Goal: Transaction & Acquisition: Purchase product/service

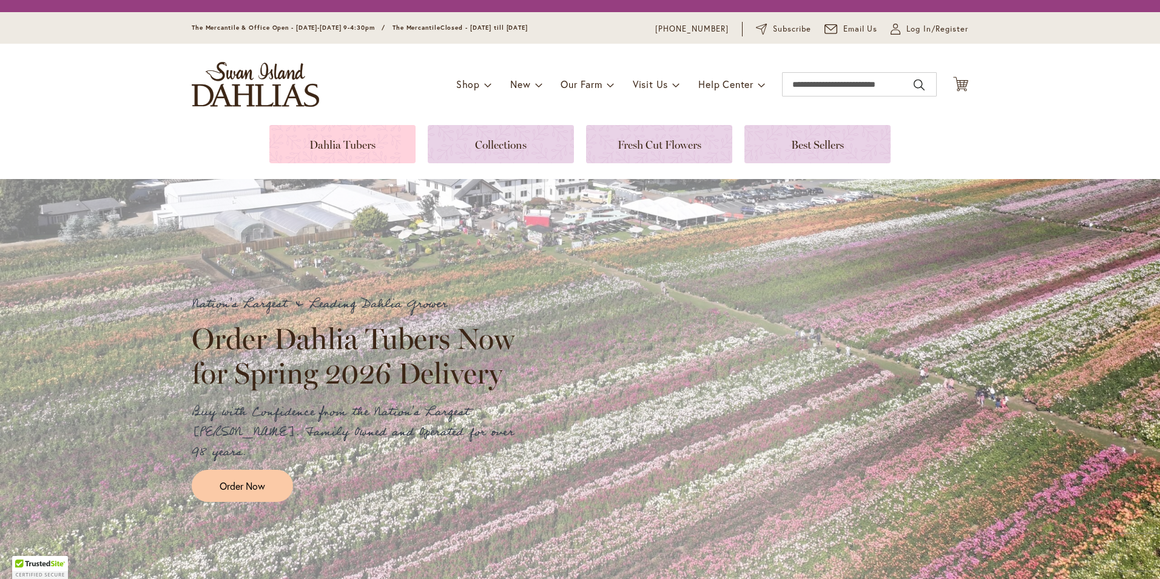
click at [351, 144] on link at bounding box center [342, 144] width 146 height 38
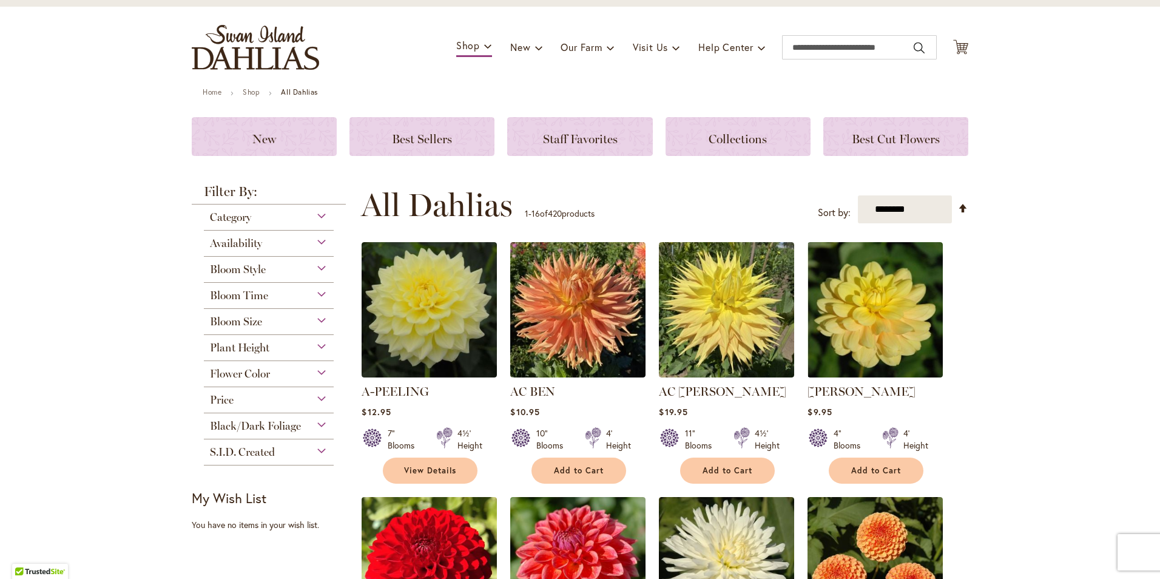
scroll to position [84, 0]
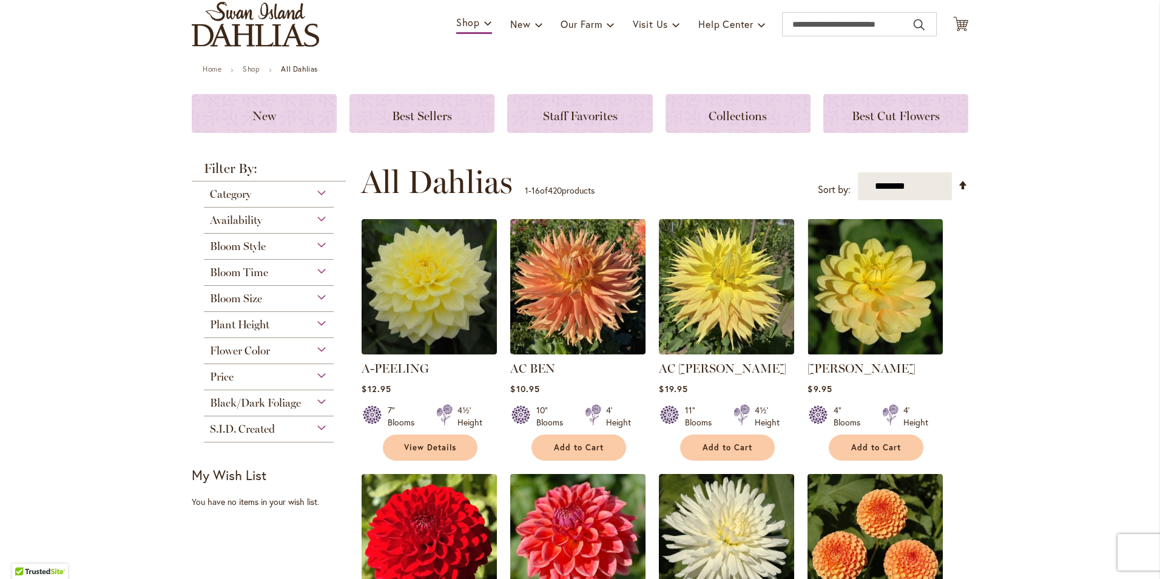
click at [314, 297] on div "Bloom Size" at bounding box center [269, 295] width 130 height 19
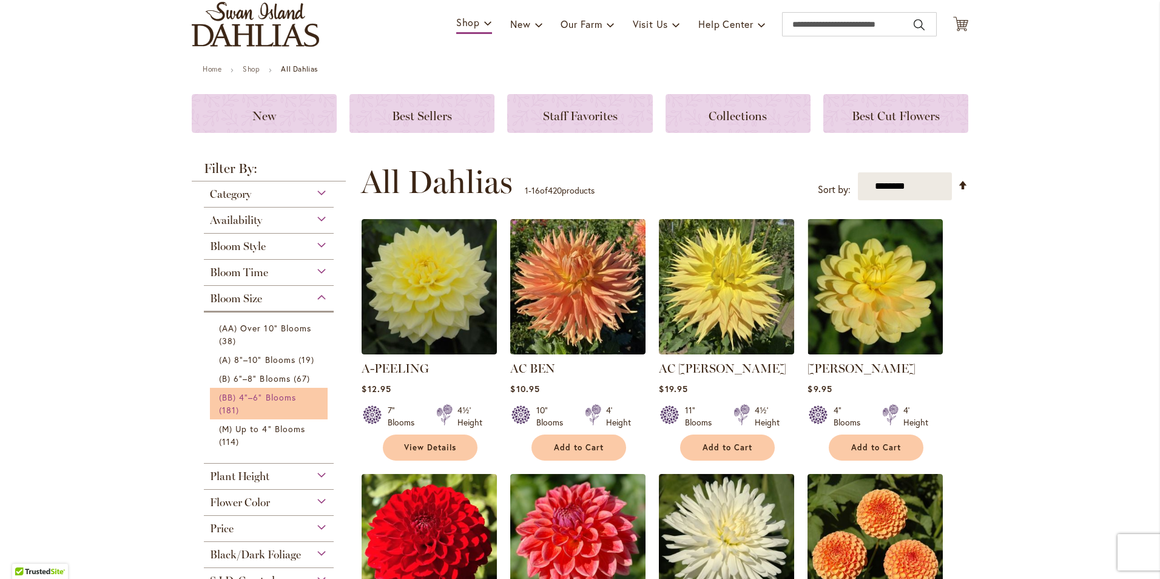
click at [274, 391] on link "(BB) 4"–6" Blooms 181 items" at bounding box center [270, 403] width 103 height 25
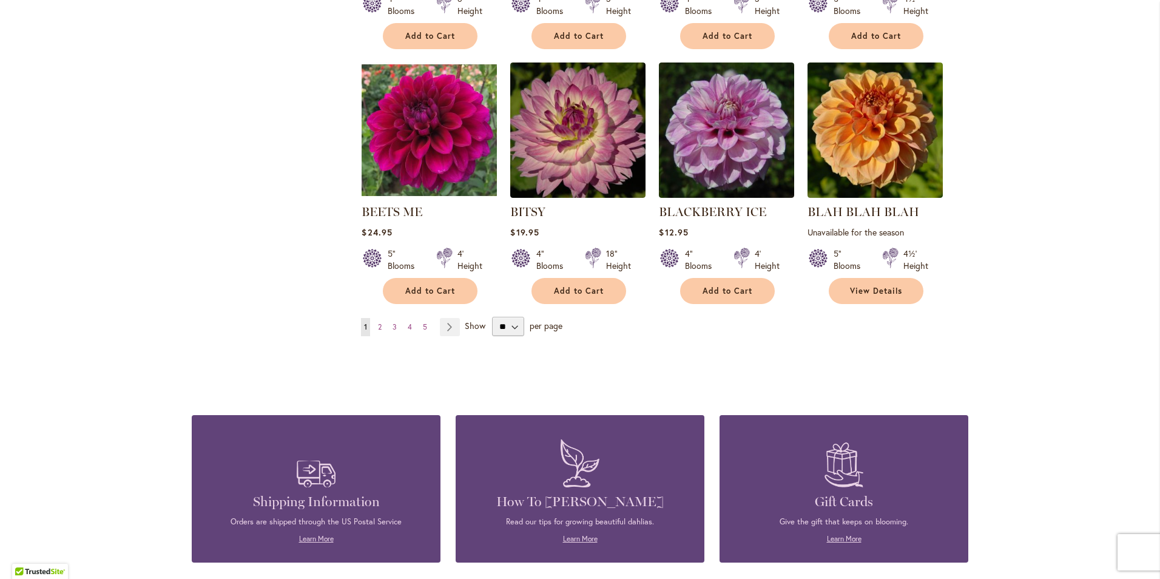
scroll to position [1031, 0]
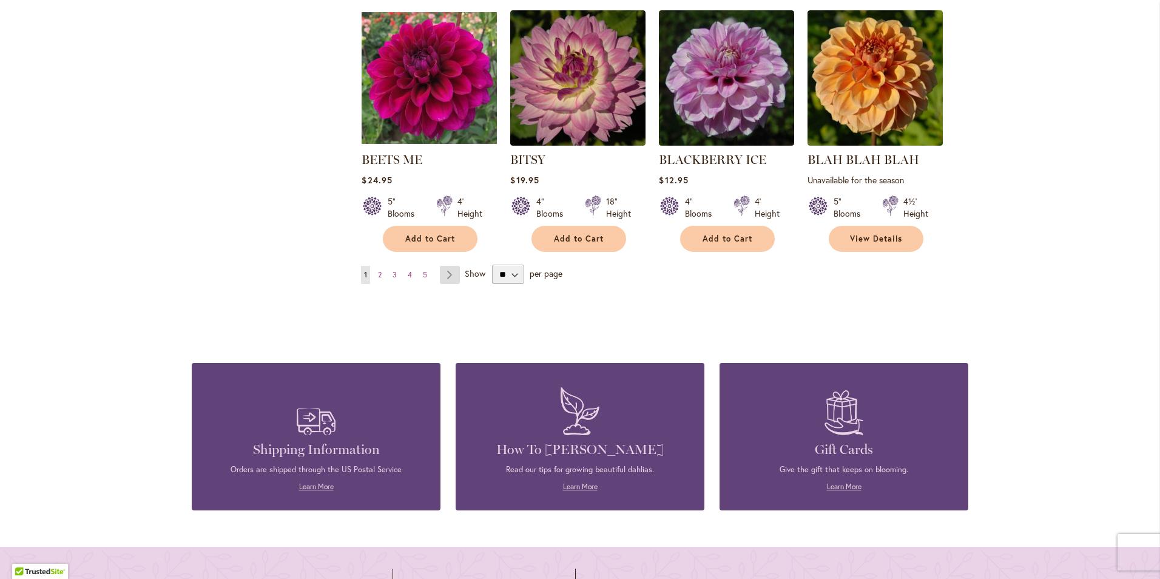
click at [450, 271] on link "Page Next" at bounding box center [450, 275] width 20 height 18
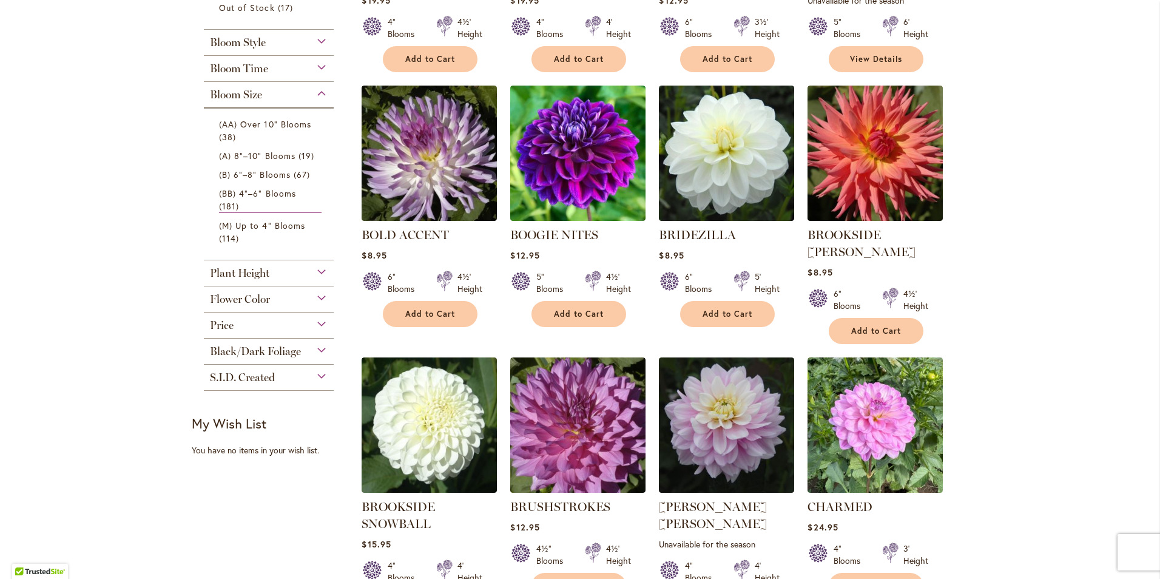
scroll to position [425, 0]
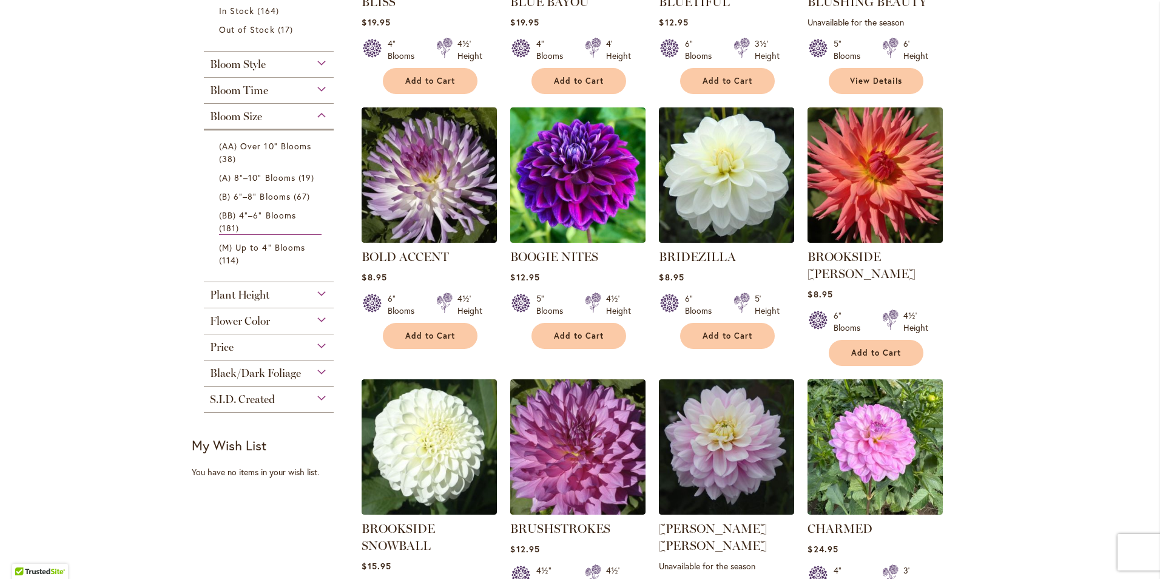
click at [313, 288] on div "Plant Height" at bounding box center [269, 291] width 130 height 19
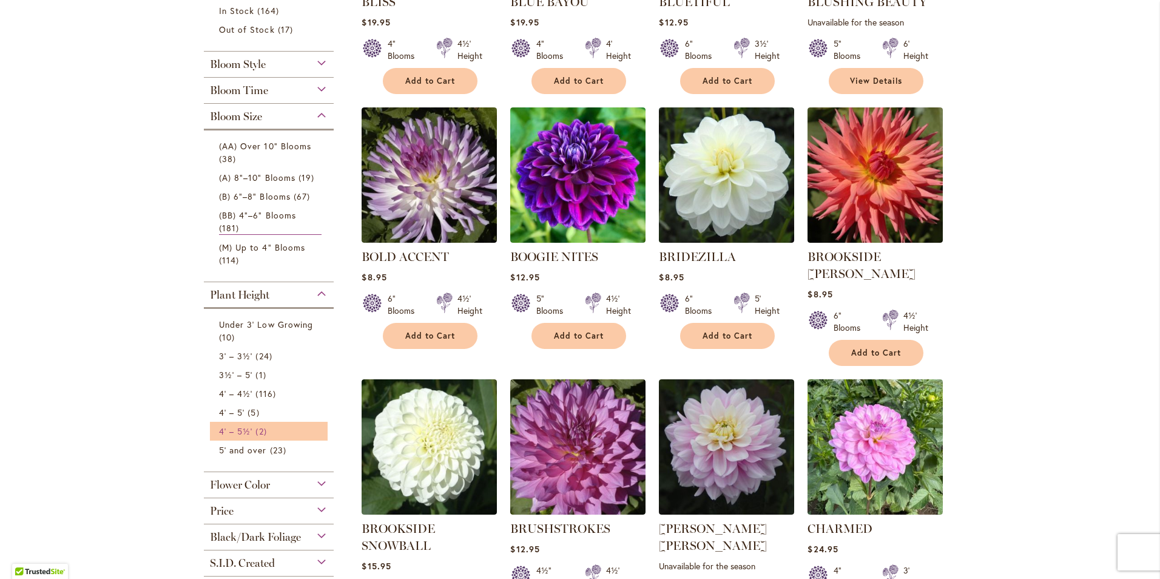
click at [246, 425] on span "4' – 5½'" at bounding box center [235, 431] width 33 height 12
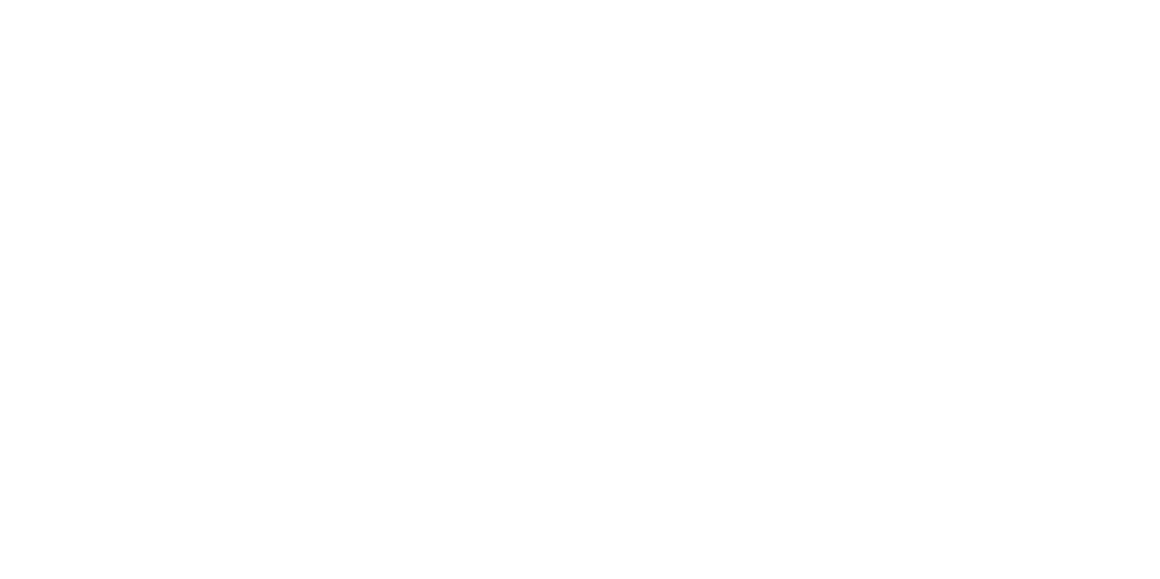
click at [266, 378] on body at bounding box center [580, 289] width 1160 height 579
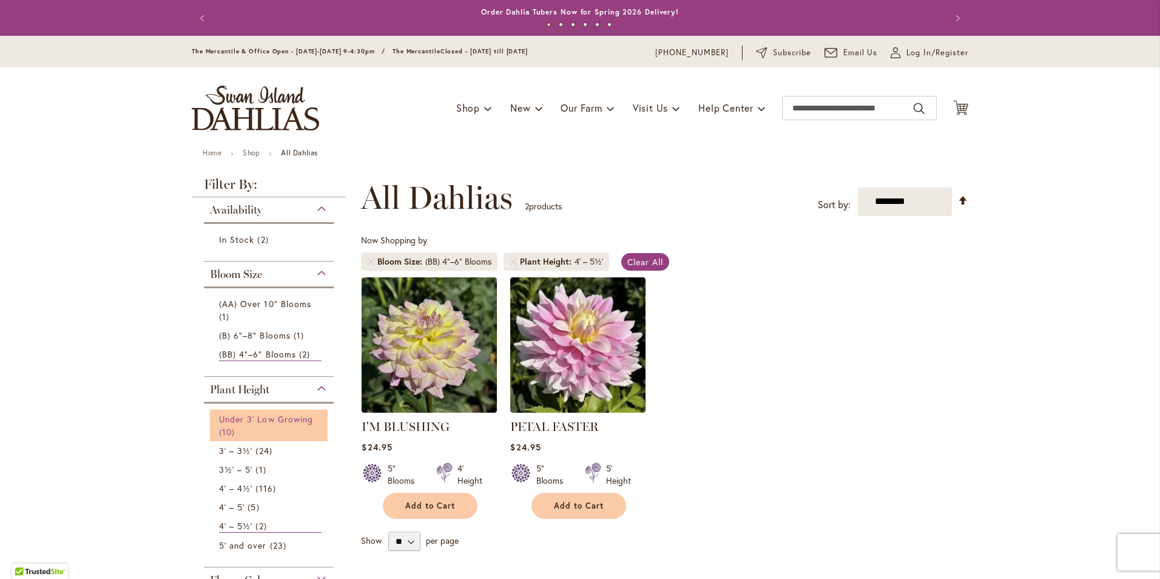
scroll to position [61, 0]
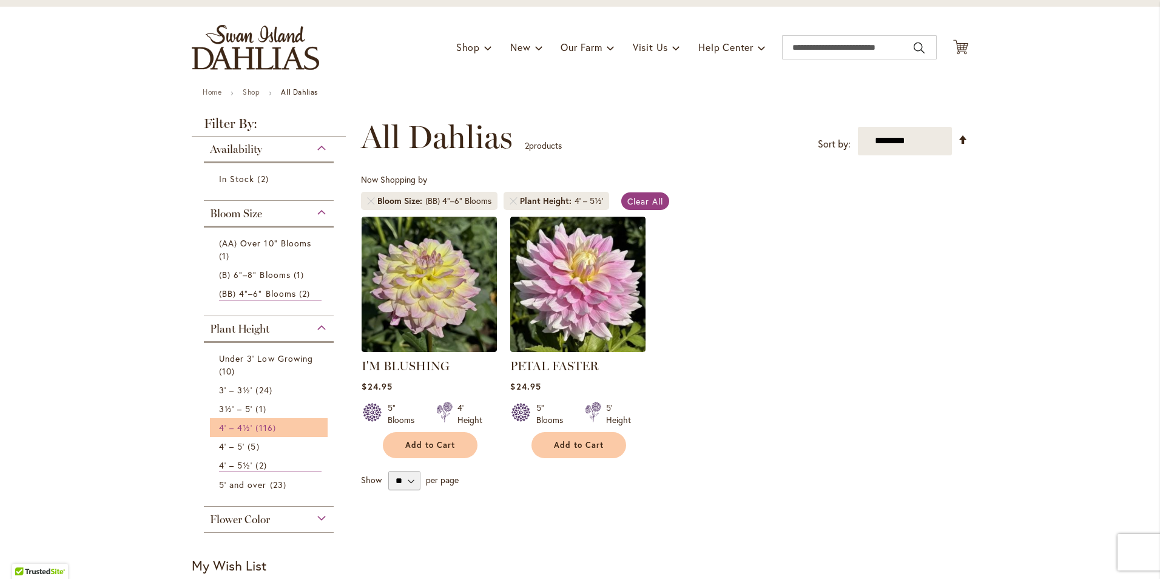
click at [263, 432] on span "116 items" at bounding box center [266, 427] width 23 height 13
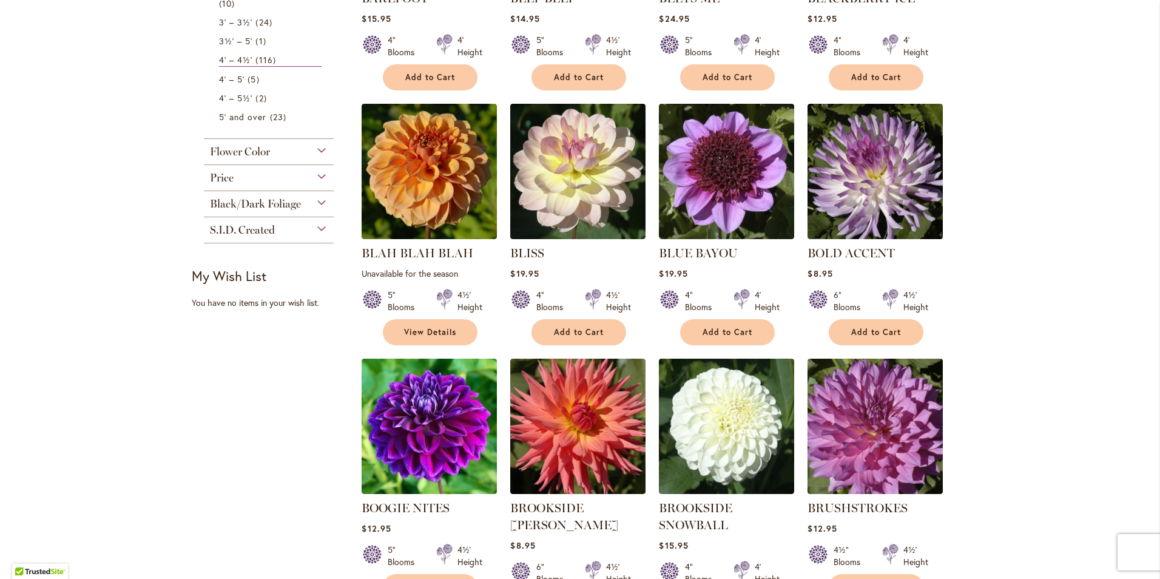
scroll to position [607, 0]
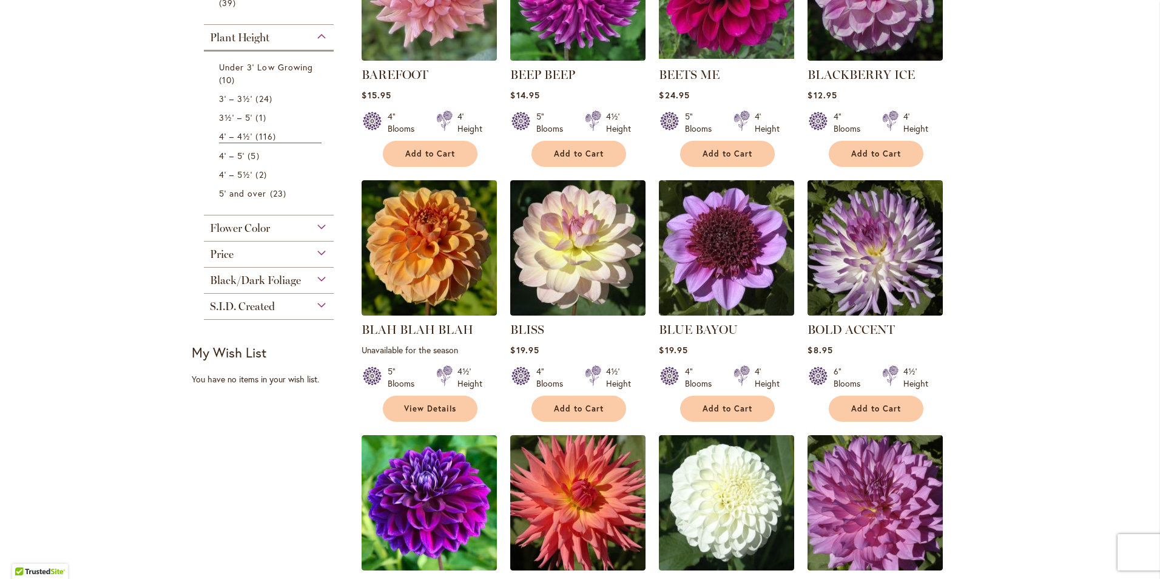
click at [317, 268] on div "Black/Dark Foliage" at bounding box center [269, 277] width 130 height 19
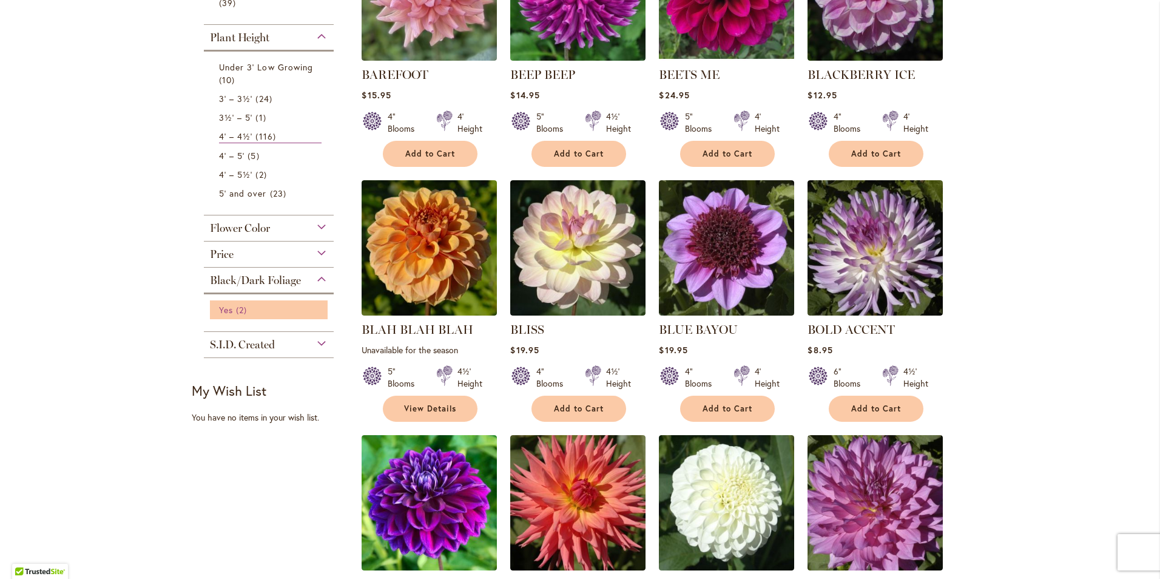
click at [219, 304] on span "Yes" at bounding box center [226, 310] width 14 height 12
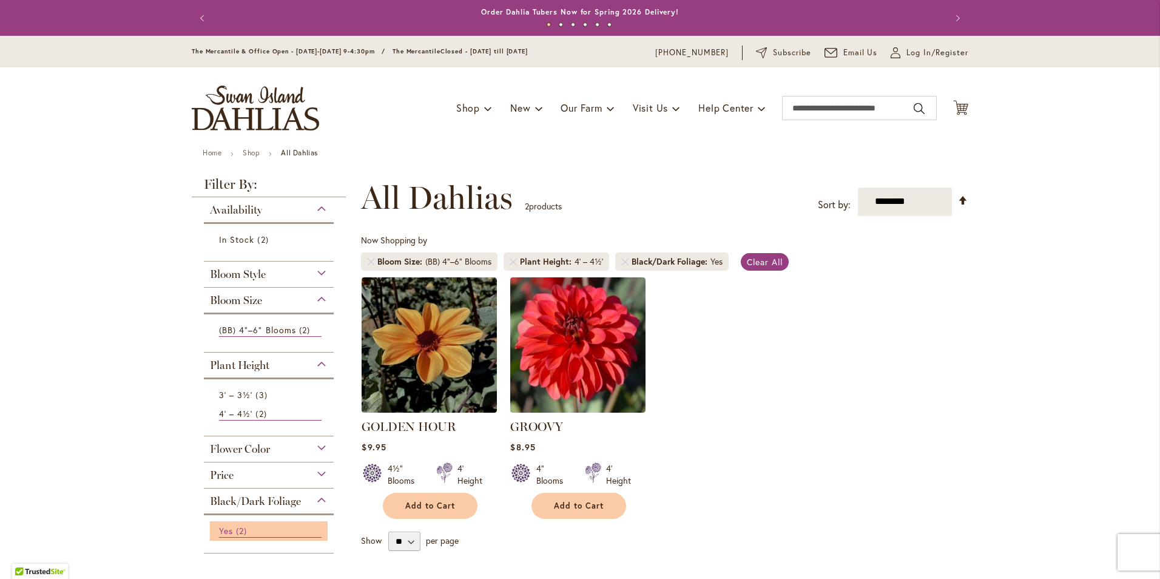
click at [236, 527] on span "2 items" at bounding box center [243, 530] width 14 height 13
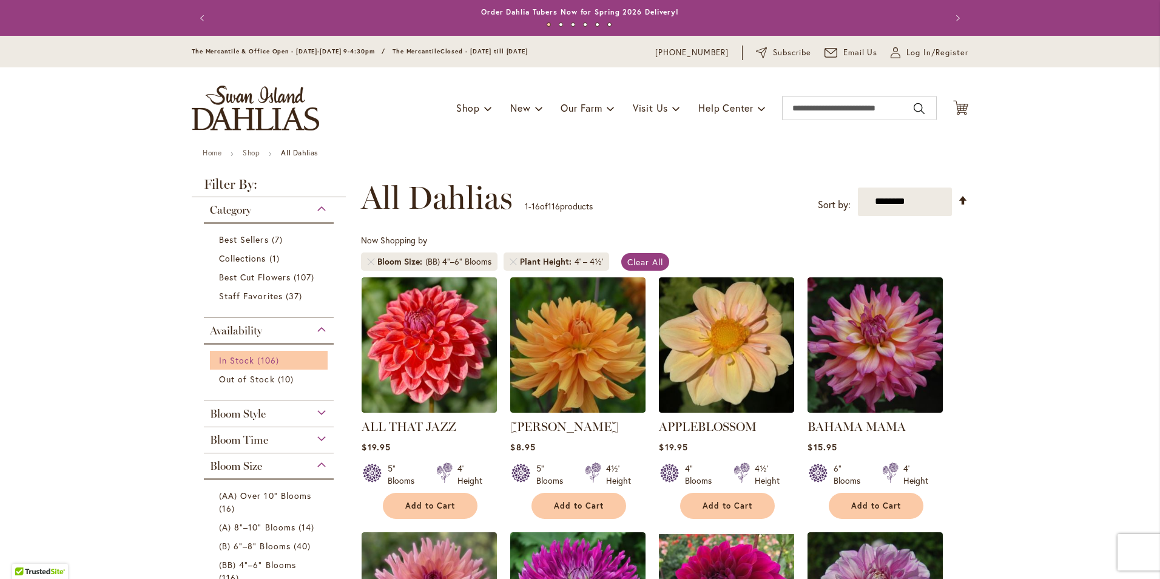
click at [288, 364] on link "In Stock 106 items" at bounding box center [270, 360] width 103 height 13
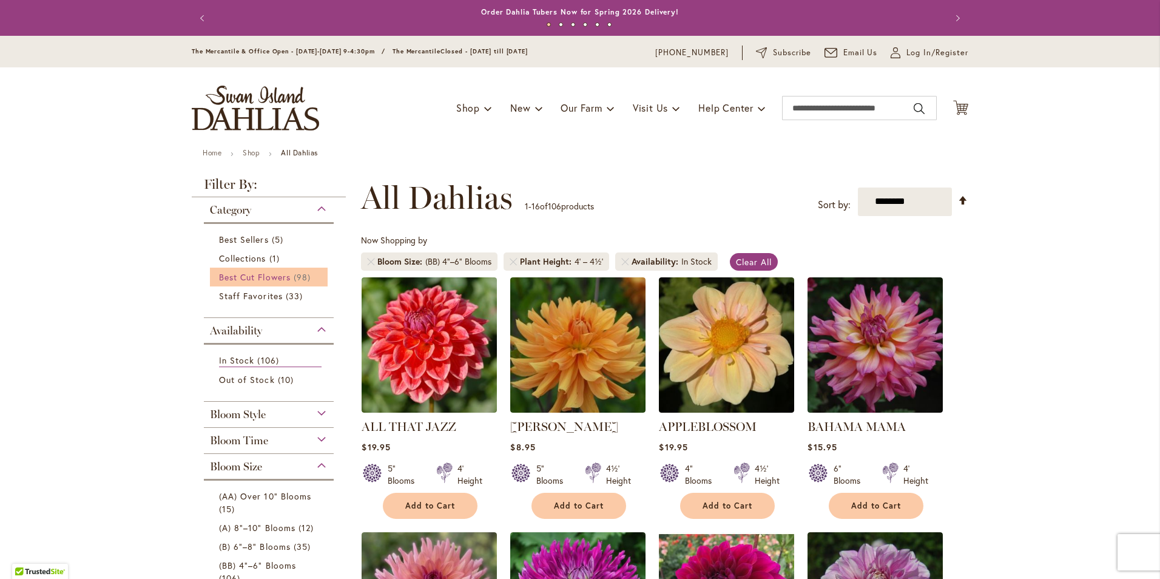
click at [272, 276] on span "Best Cut Flowers" at bounding box center [255, 277] width 72 height 12
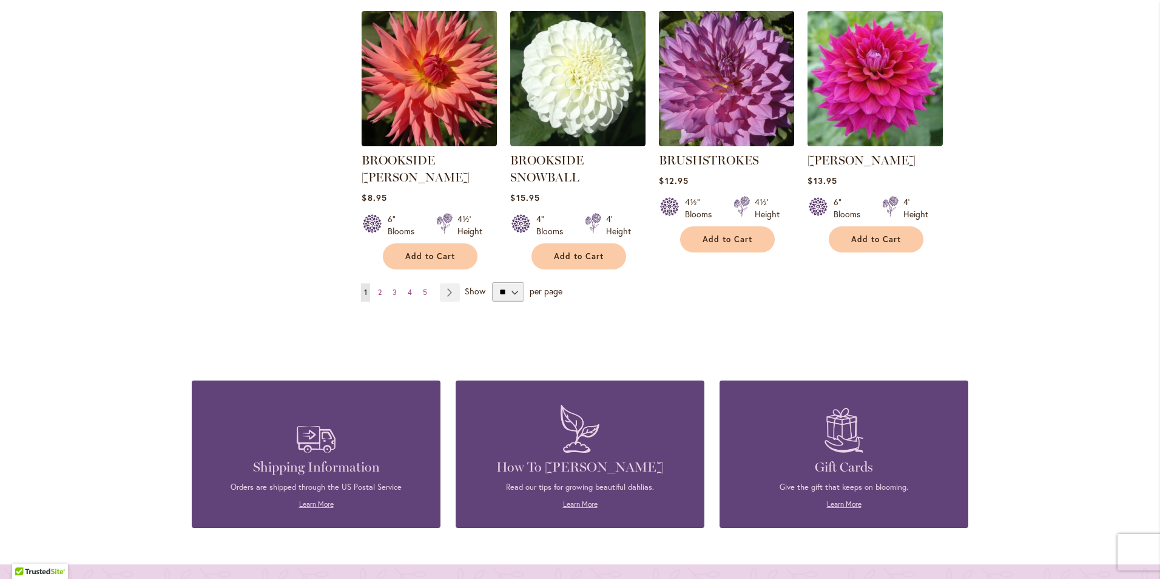
scroll to position [1031, 0]
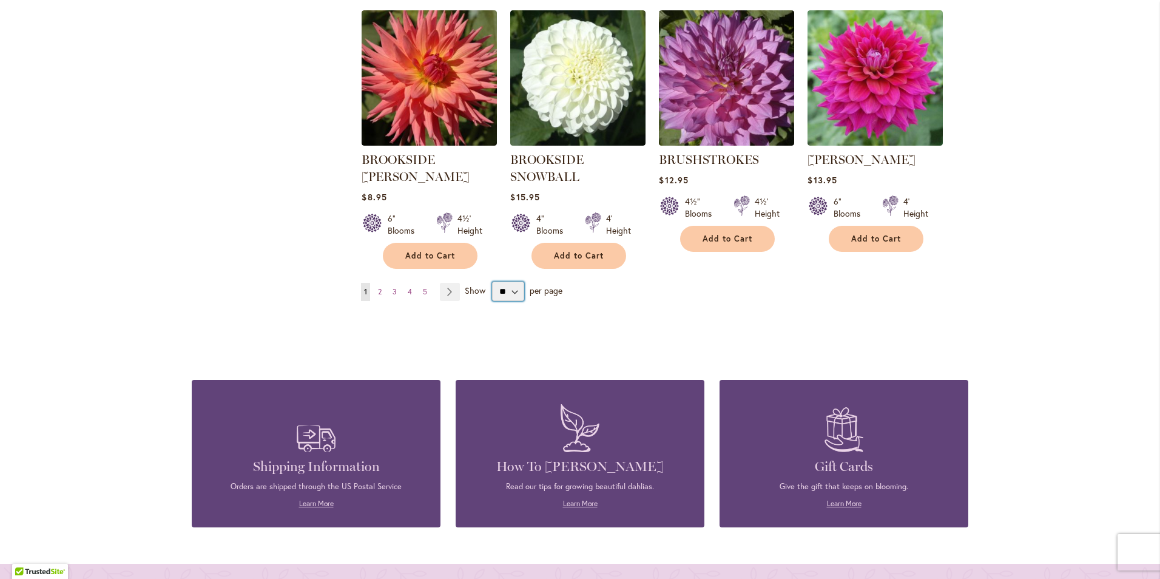
click at [508, 292] on select "** ** ** **" at bounding box center [508, 291] width 32 height 19
select select "**"
click at [492, 282] on select "** ** ** **" at bounding box center [508, 291] width 32 height 19
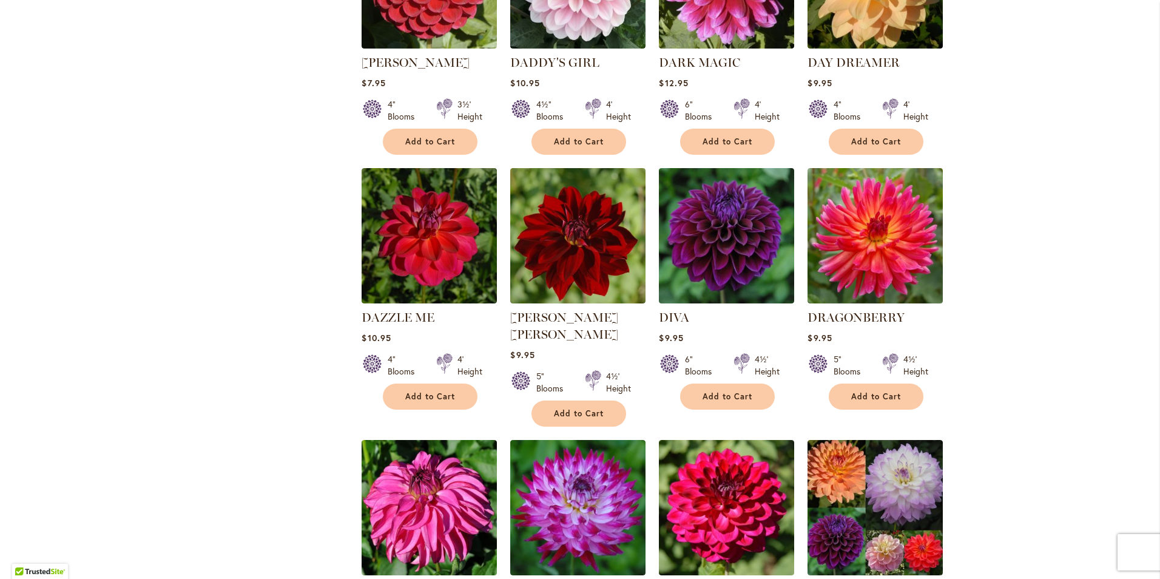
scroll to position [1456, 0]
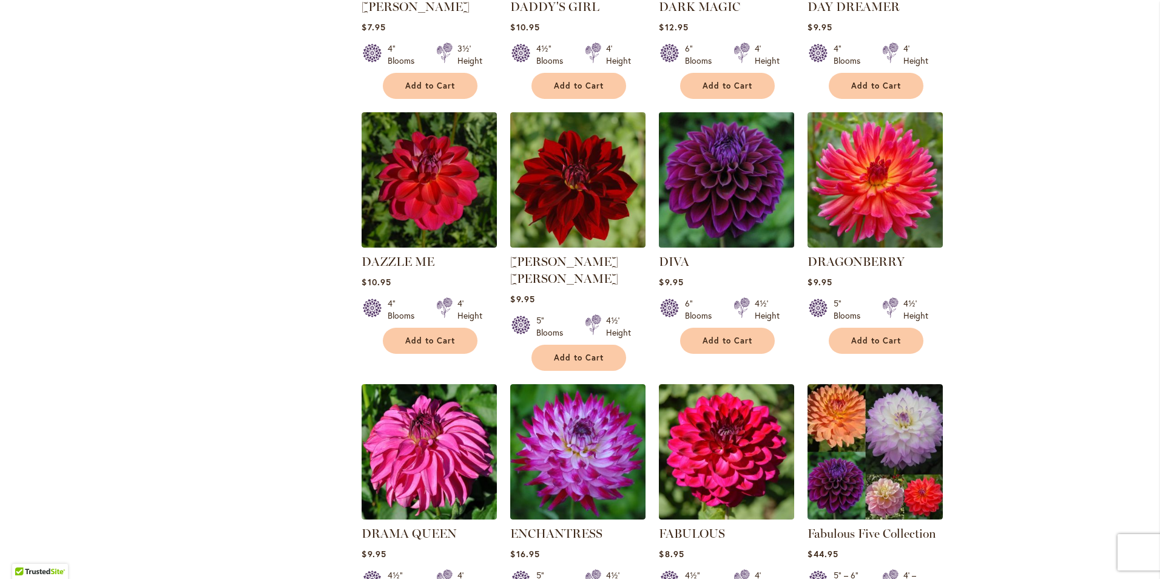
click at [740, 163] on img at bounding box center [727, 180] width 142 height 142
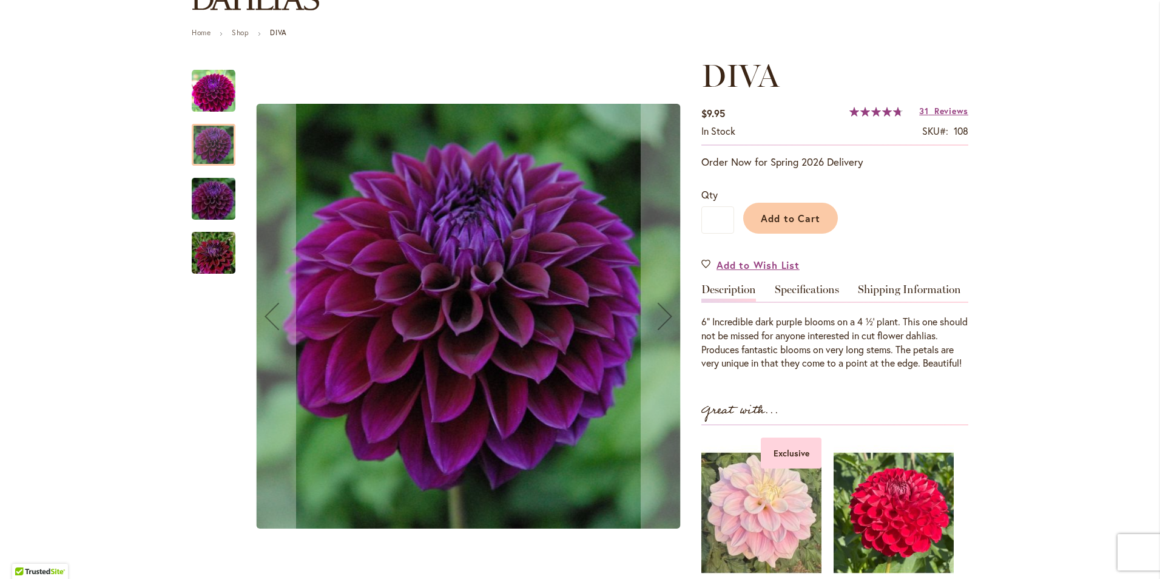
scroll to position [121, 0]
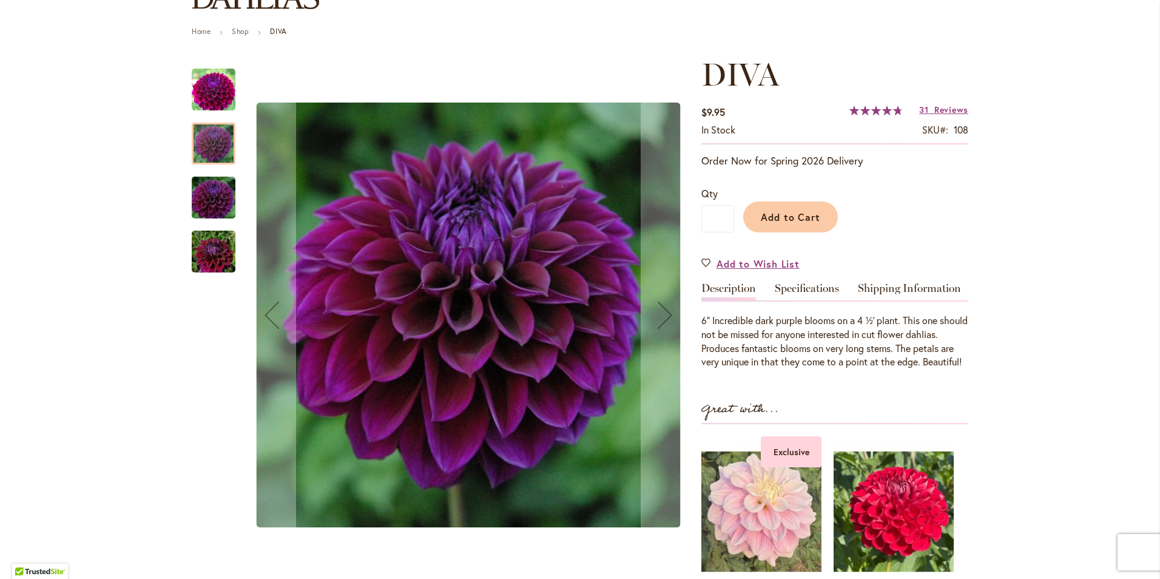
click at [218, 158] on div at bounding box center [214, 144] width 44 height 42
click at [207, 258] on img "Diva" at bounding box center [213, 252] width 87 height 58
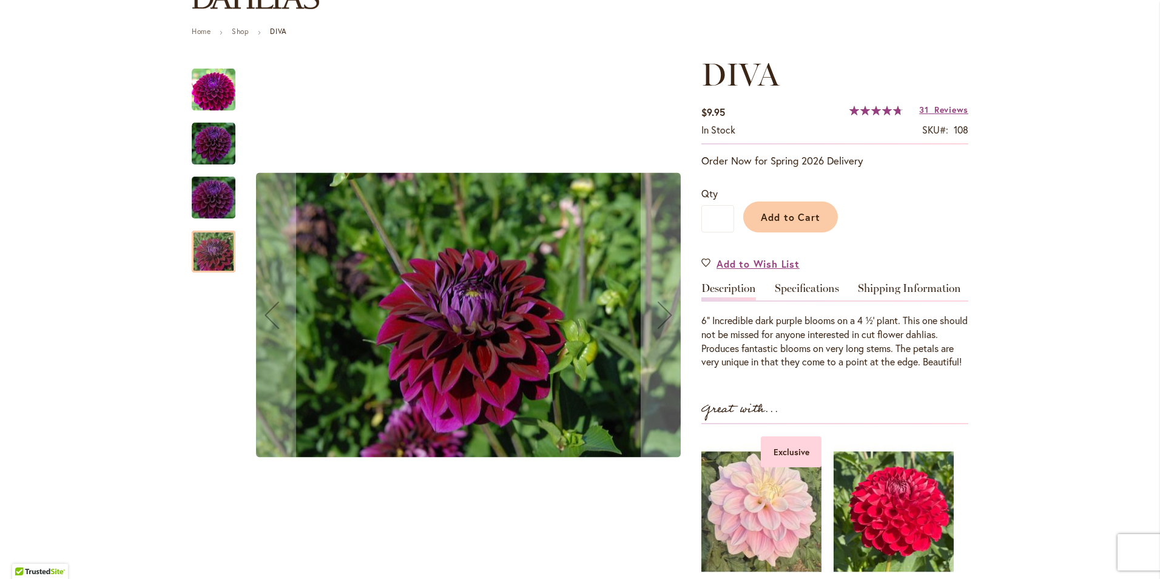
click at [218, 206] on img "Diva" at bounding box center [213, 198] width 87 height 58
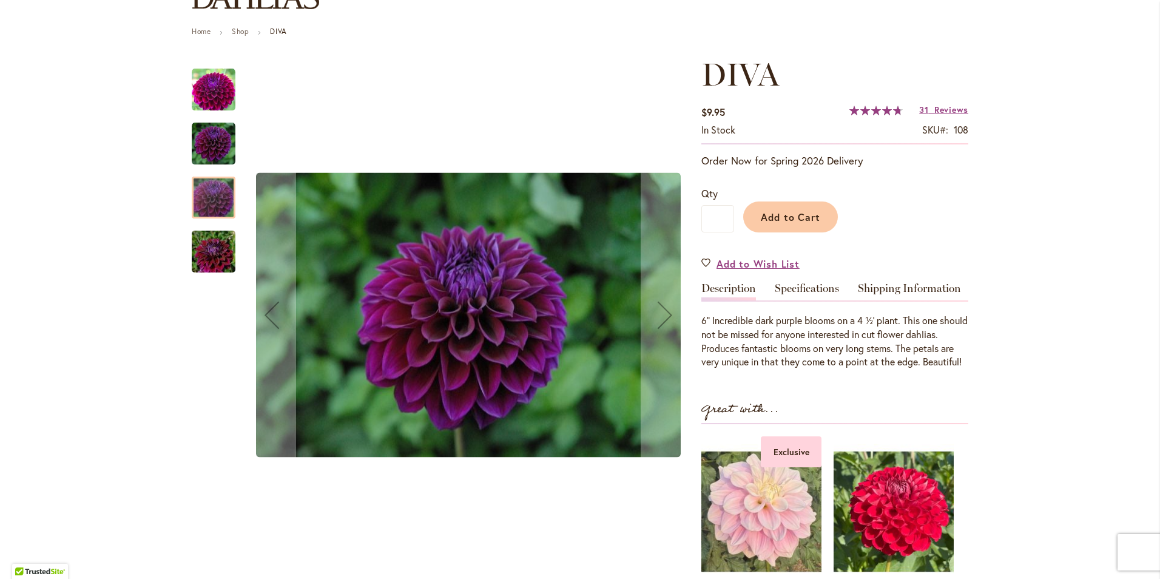
click at [211, 150] on img "Diva" at bounding box center [214, 144] width 44 height 44
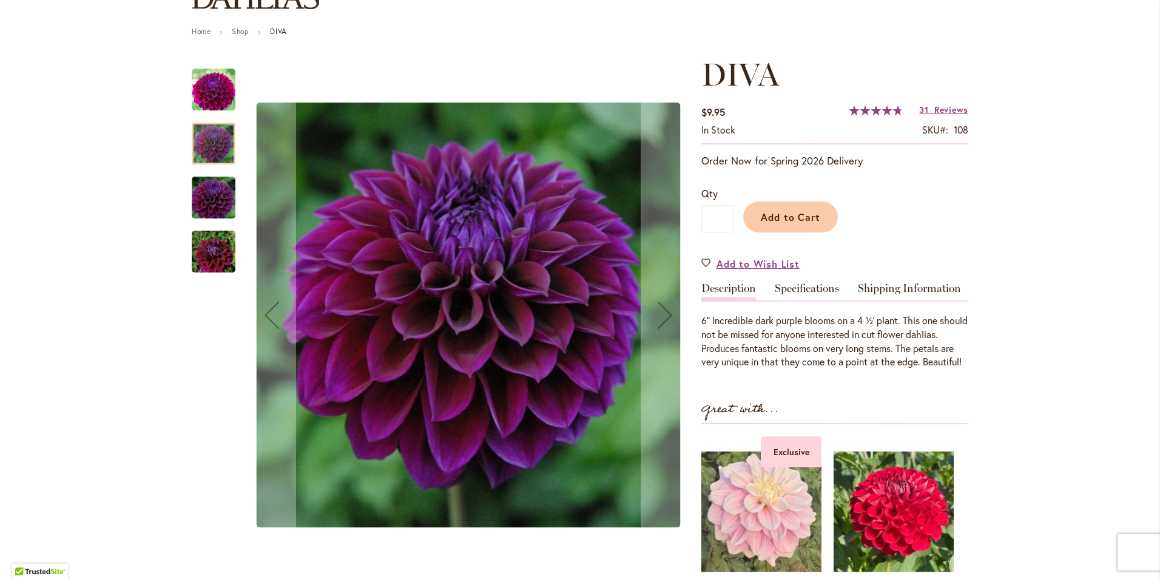
click at [209, 89] on img "Diva" at bounding box center [214, 90] width 44 height 44
